Goal: Task Accomplishment & Management: Complete application form

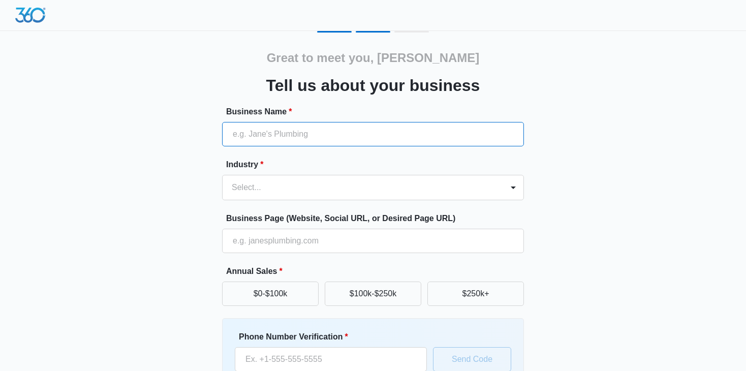
click at [295, 133] on input "Business Name *" at bounding box center [373, 134] width 302 height 24
paste input "The [GEOGRAPHIC_DATA]"
type input "The [GEOGRAPHIC_DATA]"
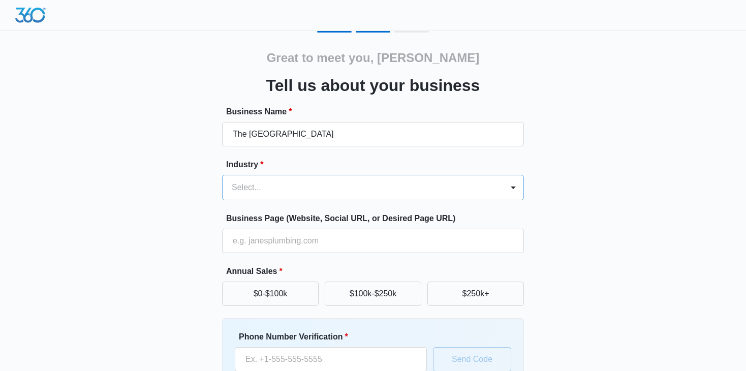
click at [358, 189] on div at bounding box center [361, 187] width 258 height 14
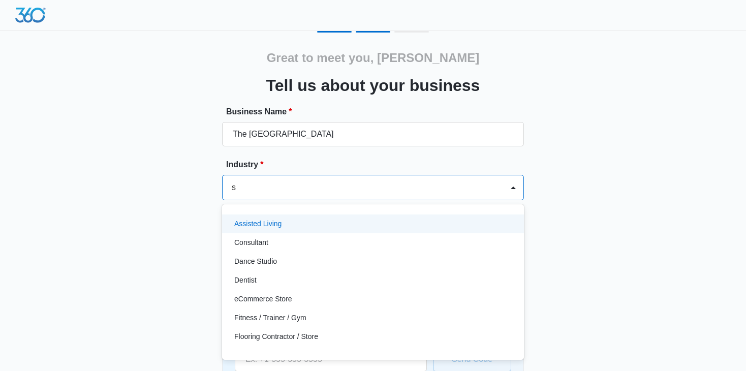
type input "sp"
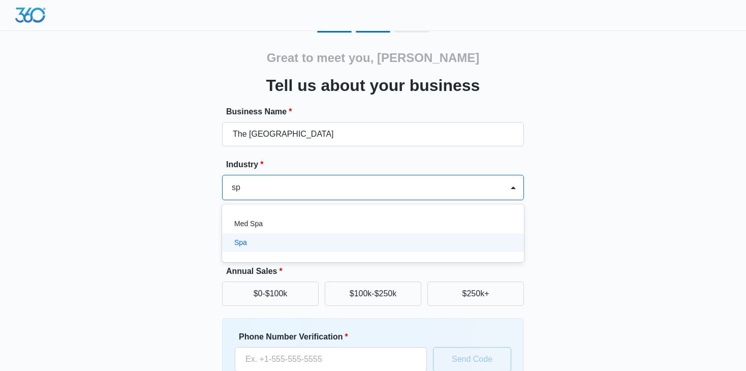
click at [264, 239] on div "Spa" at bounding box center [371, 242] width 275 height 11
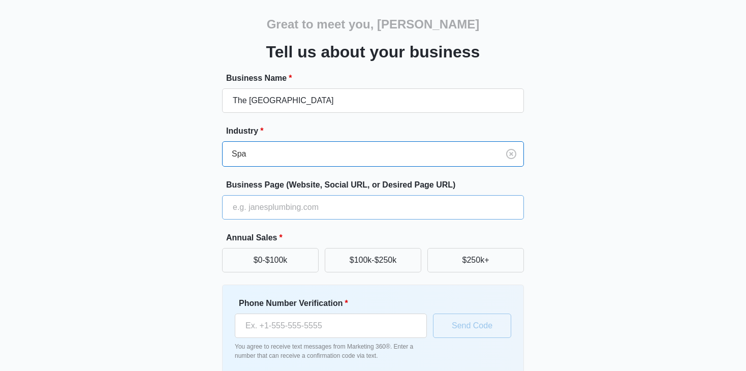
scroll to position [51, 0]
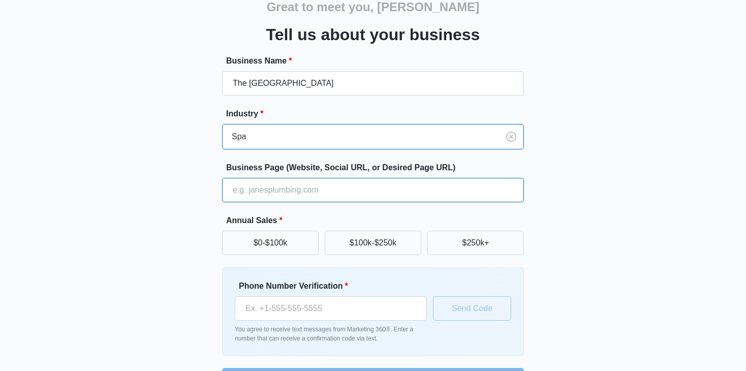
click at [317, 192] on input "Business Page (Website, Social URL, or Desired Page URL)" at bounding box center [373, 190] width 302 height 24
paste input "[URL][DOMAIN_NAME]"
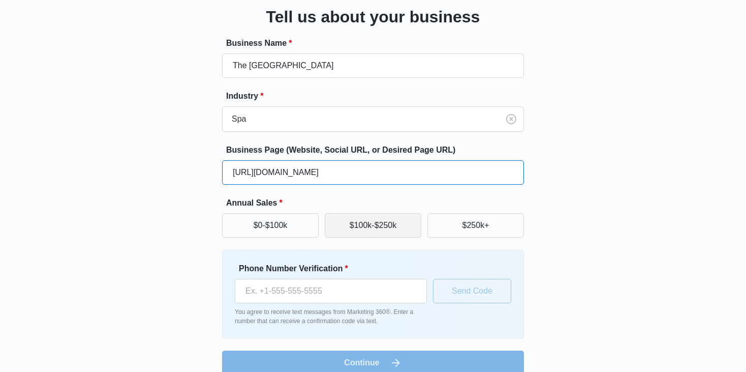
scroll to position [83, 0]
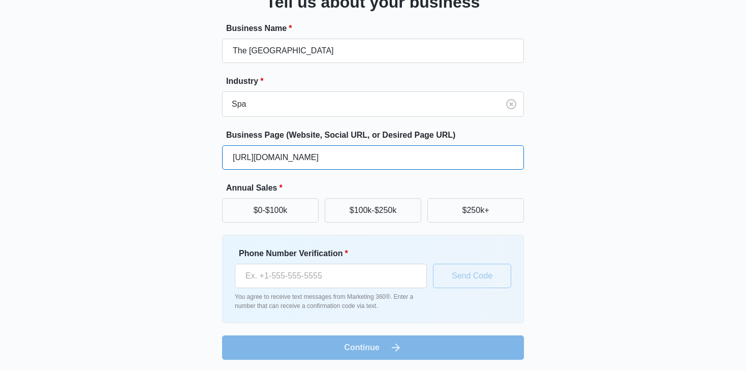
type input "[URL][DOMAIN_NAME]"
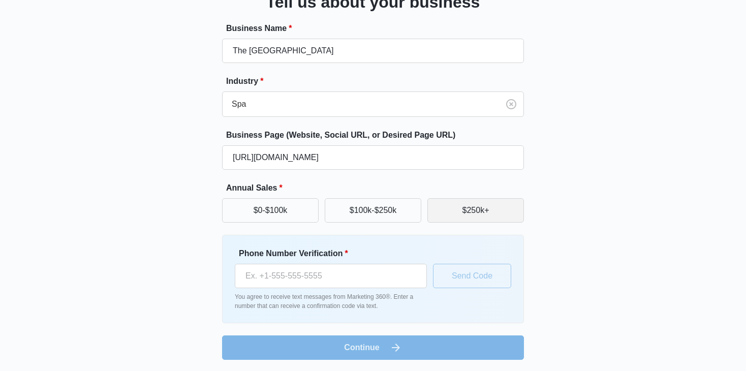
click at [474, 210] on button "$250k+" at bounding box center [475, 210] width 97 height 24
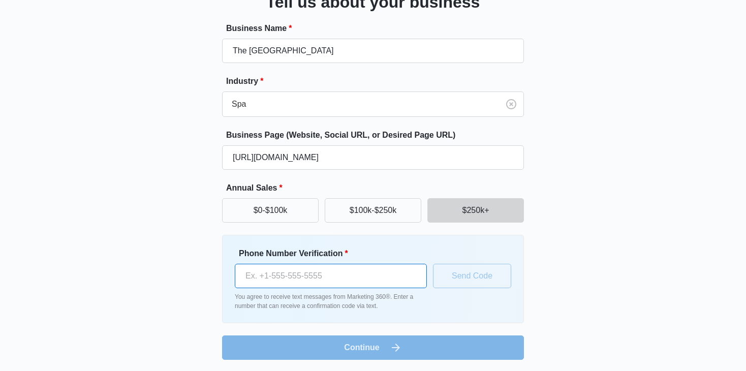
click at [284, 272] on input "Phone Number Verification *" at bounding box center [331, 276] width 192 height 24
paste input "[PHONE_NUMBER]"
type input "[PHONE_NUMBER]"
click at [372, 347] on form "Business Name * The Salt Room Orlando Industry * Spa Business Page (Website, So…" at bounding box center [373, 190] width 302 height 337
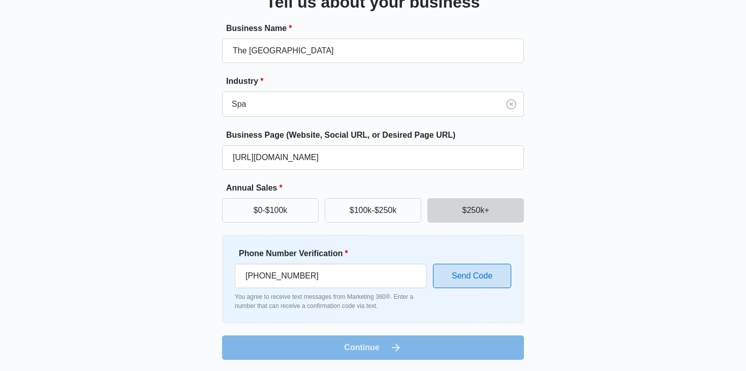
click at [459, 268] on button "Send Code" at bounding box center [472, 276] width 78 height 24
